Goal: Ask a question

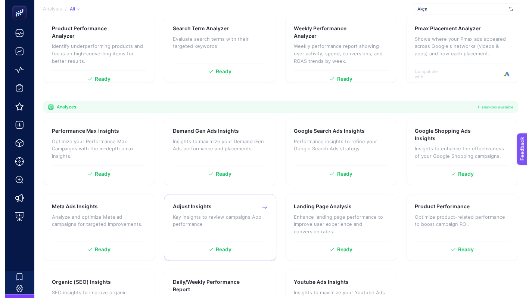
scroll to position [148, 0]
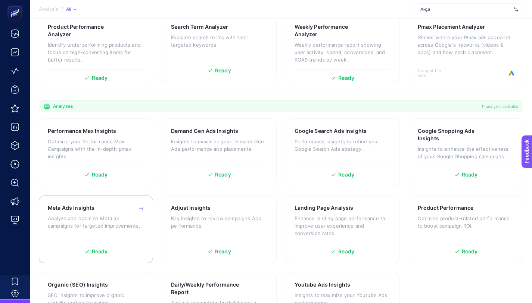
click at [89, 215] on p "Analyze and optimize Meta ad campaigns for targeted improvements." at bounding box center [96, 222] width 96 height 15
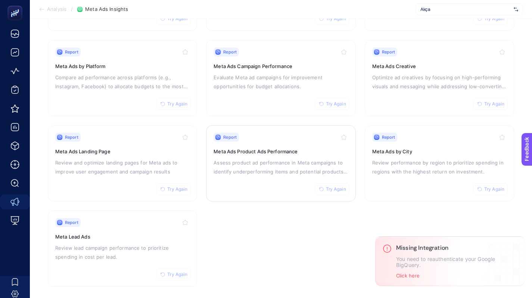
click at [255, 151] on h3 "Meta Ads Product Ads Performance" at bounding box center [281, 151] width 134 height 7
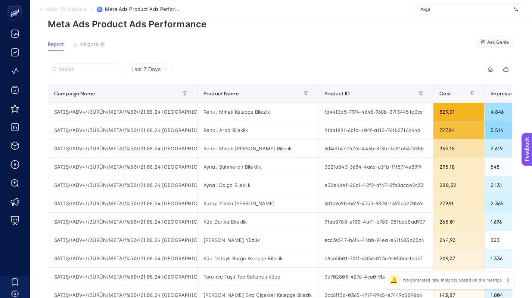
scroll to position [0, 3]
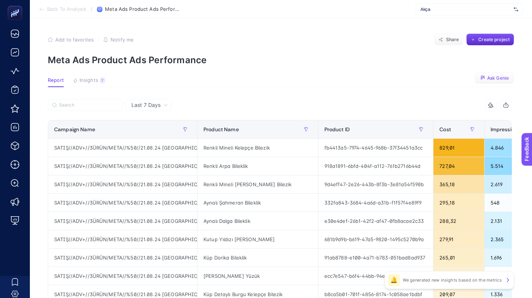
click at [493, 77] on span "Ask Genie" at bounding box center [498, 78] width 22 height 6
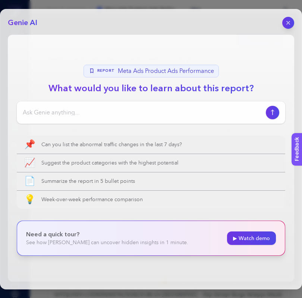
click at [155, 118] on div at bounding box center [151, 112] width 269 height 22
click at [101, 106] on div at bounding box center [151, 112] width 269 height 22
click at [81, 112] on input at bounding box center [143, 112] width 240 height 9
type input "Bu tabloyu yorumlar mısın?"
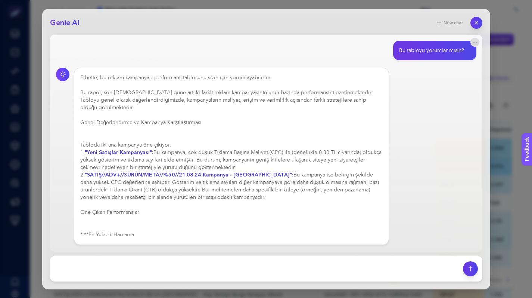
scroll to position [310, 3]
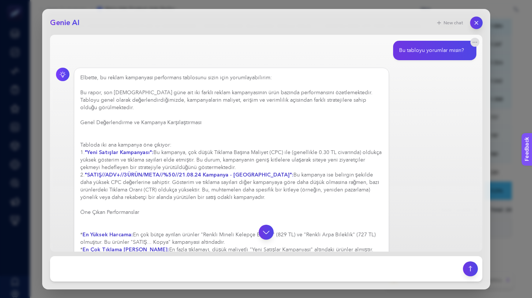
click at [475, 24] on icon "button" at bounding box center [476, 22] width 6 height 6
